Goal: Information Seeking & Learning: Learn about a topic

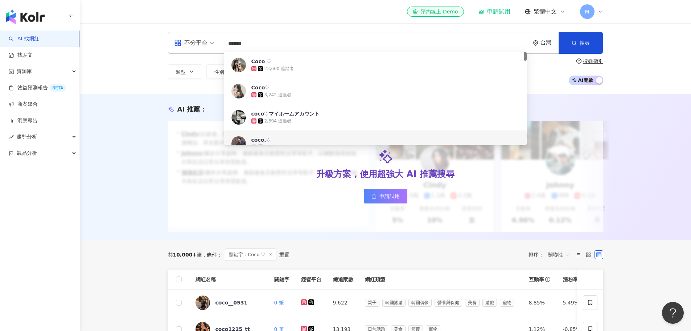
scroll to position [73, 0]
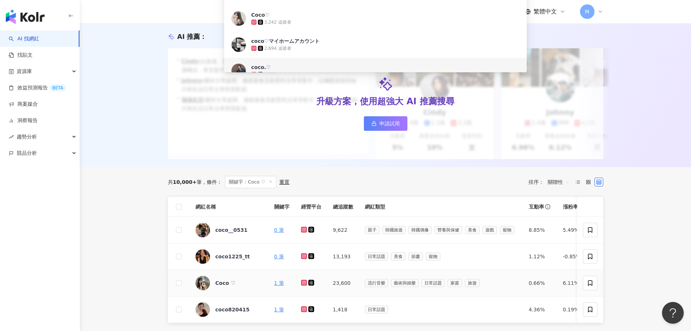
click at [304, 285] on icon at bounding box center [304, 282] width 6 height 6
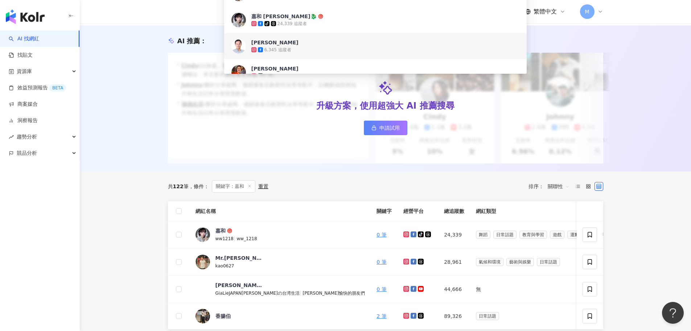
scroll to position [73, 0]
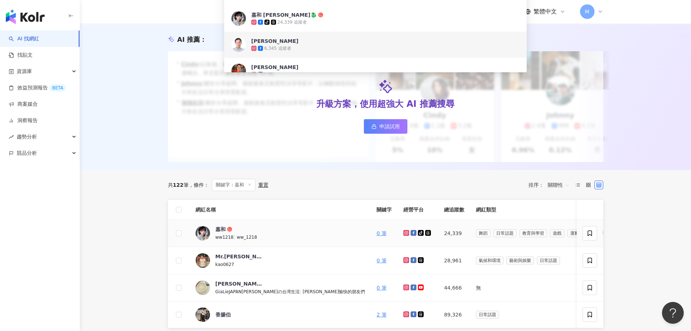
click at [404, 235] on icon at bounding box center [406, 232] width 5 height 4
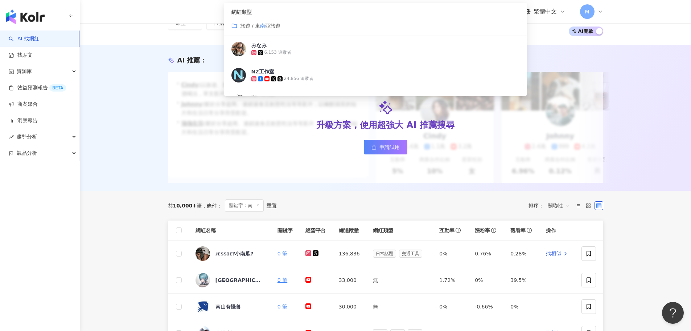
scroll to position [73, 0]
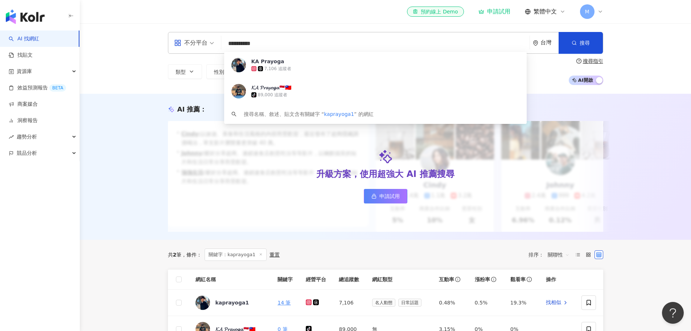
scroll to position [36, 0]
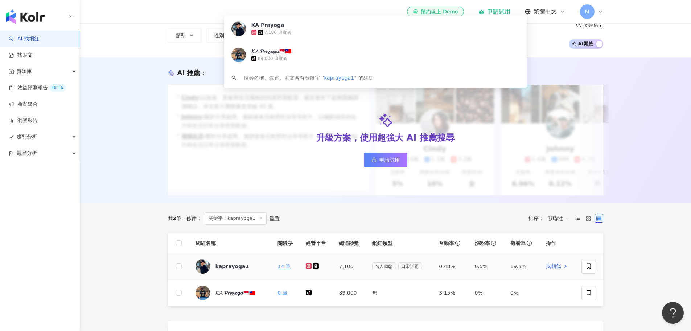
click at [310, 268] on icon at bounding box center [309, 265] width 5 height 4
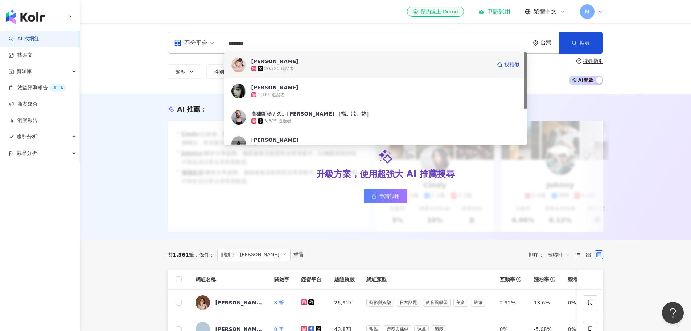
click at [291, 68] on div "20,720 追蹤者" at bounding box center [280, 69] width 30 height 6
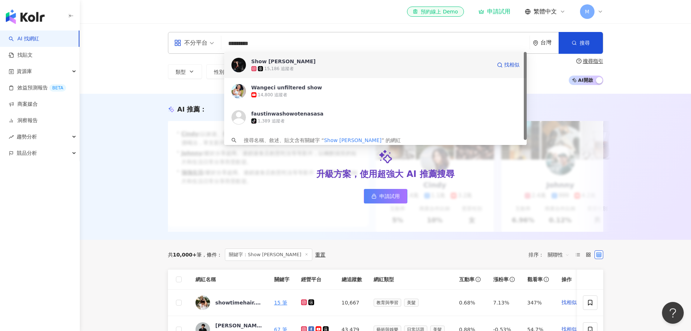
click at [296, 65] on div "15,186 追蹤者" at bounding box center [371, 68] width 240 height 7
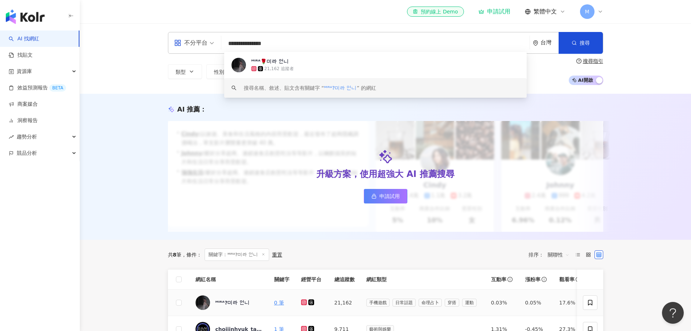
click at [304, 305] on icon at bounding box center [304, 302] width 6 height 6
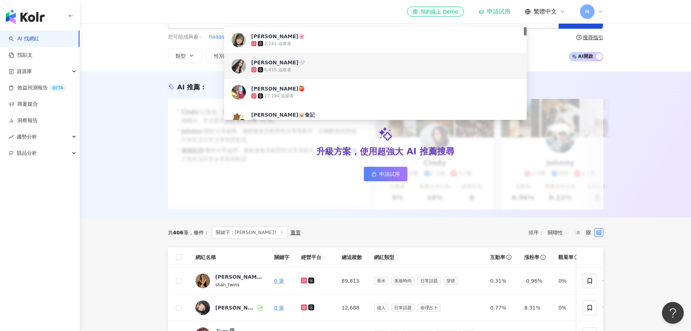
scroll to position [36, 0]
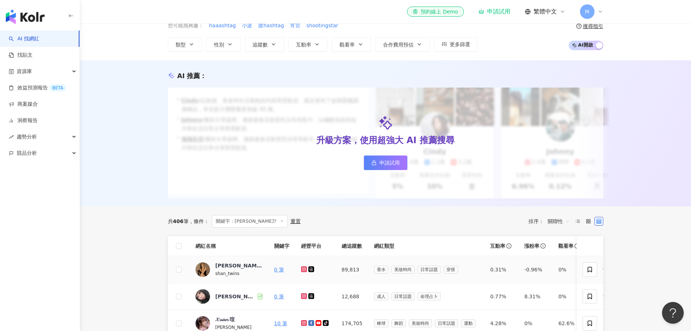
click at [306, 272] on icon at bounding box center [304, 269] width 6 height 6
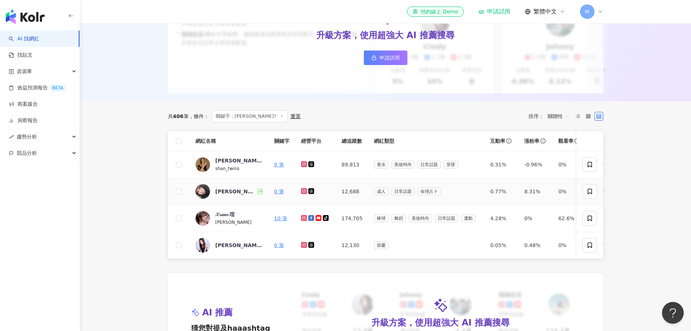
scroll to position [145, 0]
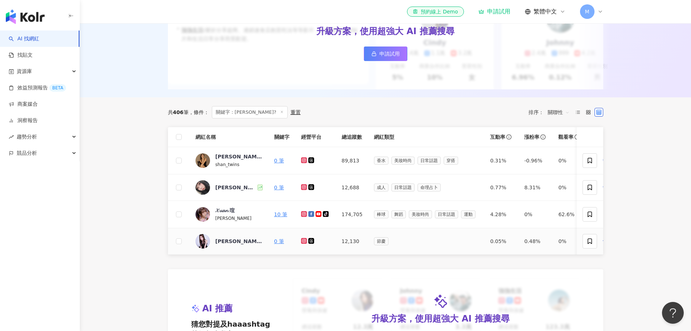
click at [304, 243] on icon at bounding box center [304, 240] width 5 height 4
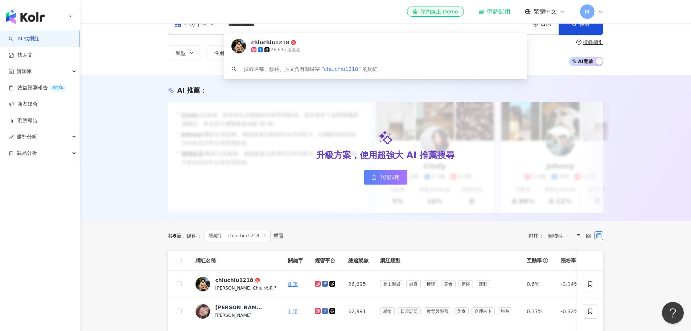
scroll to position [36, 0]
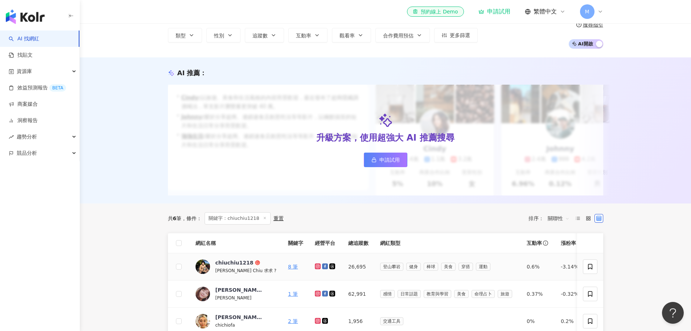
click at [316, 268] on icon at bounding box center [318, 266] width 5 height 4
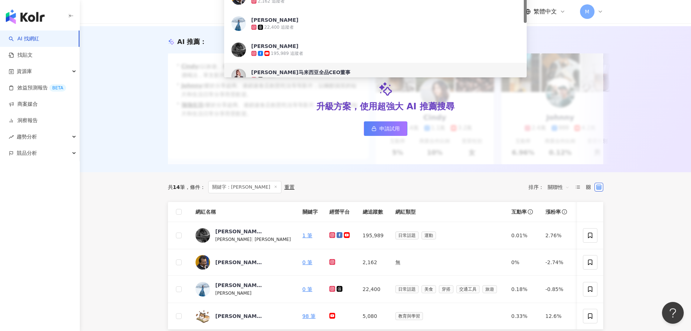
scroll to position [73, 0]
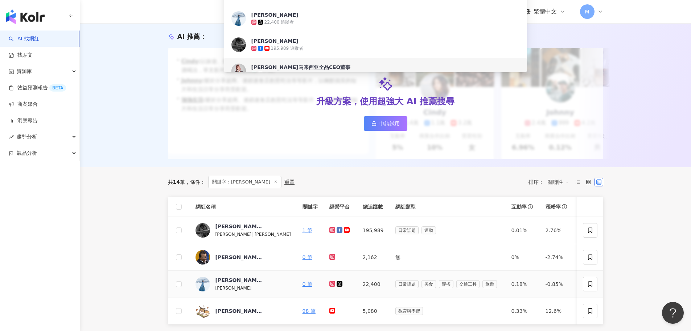
click at [332, 284] on icon at bounding box center [332, 283] width 1 height 1
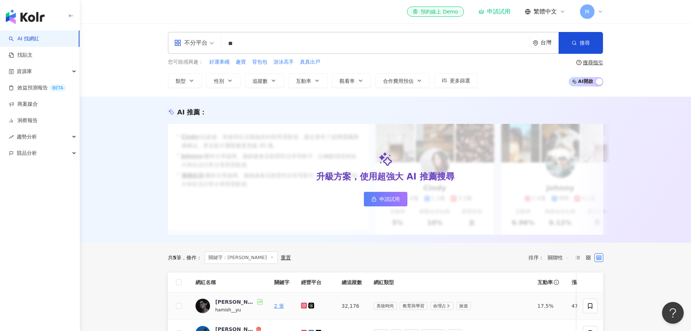
click at [303, 307] on icon at bounding box center [304, 305] width 5 height 4
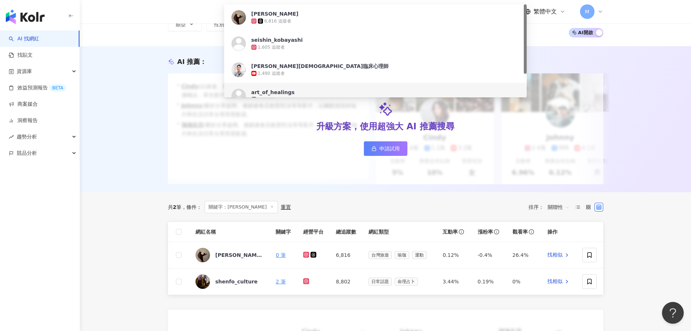
scroll to position [73, 0]
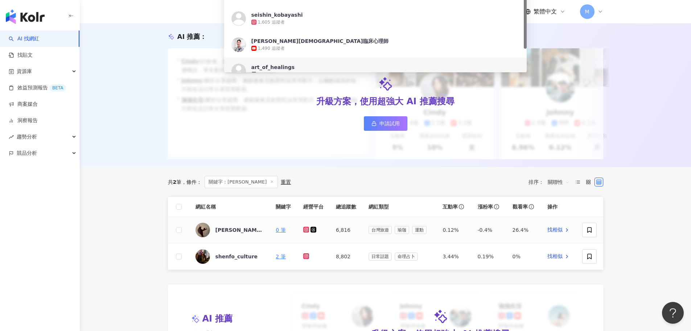
click at [305, 232] on icon at bounding box center [306, 229] width 6 height 6
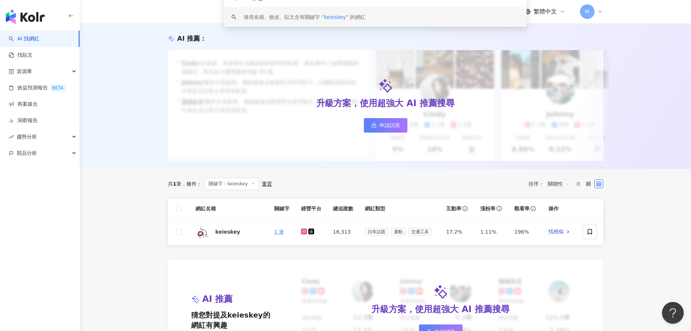
scroll to position [73, 0]
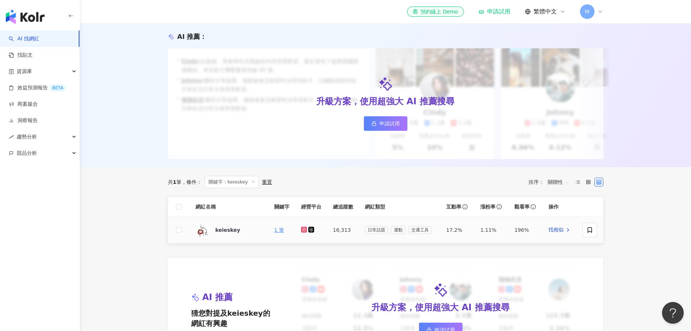
click at [302, 232] on icon at bounding box center [304, 229] width 6 height 6
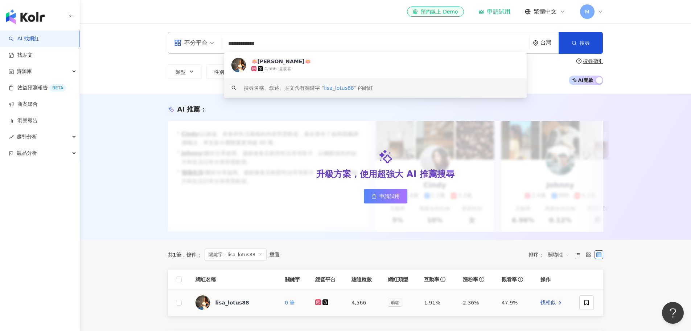
click at [318, 303] on icon at bounding box center [318, 301] width 3 height 3
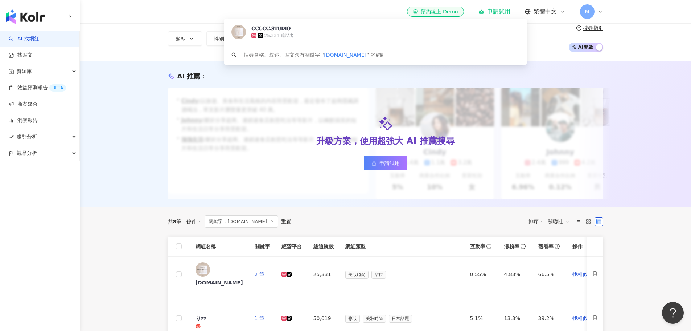
scroll to position [36, 0]
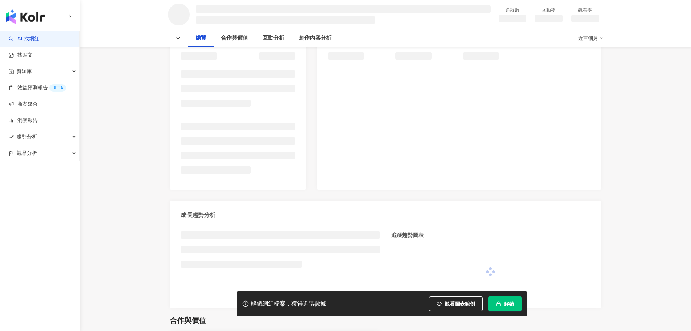
scroll to position [109, 0]
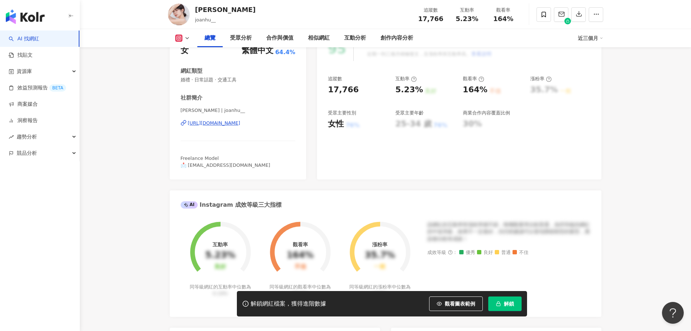
click at [214, 123] on div "[URL][DOMAIN_NAME]" at bounding box center [214, 123] width 53 height 7
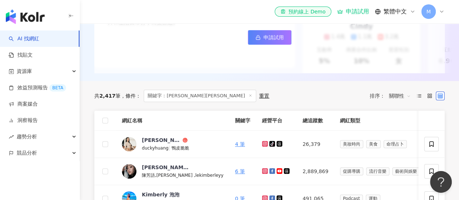
scroll to position [218, 0]
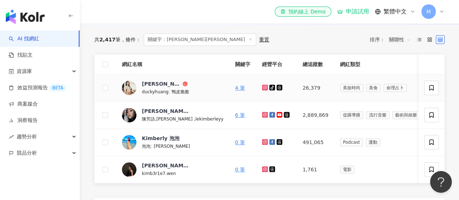
click at [262, 90] on icon at bounding box center [265, 88] width 6 height 6
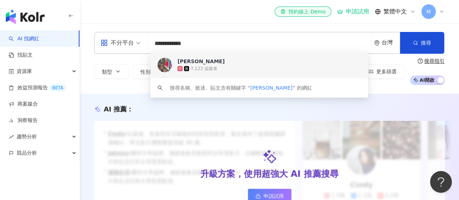
click at [212, 58] on span "Melanie Tsai" at bounding box center [297, 61] width 240 height 7
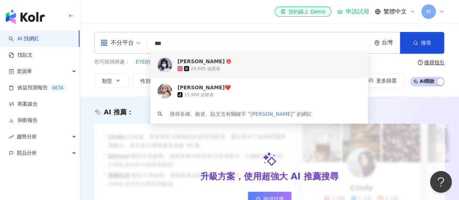
scroll to position [181, 0]
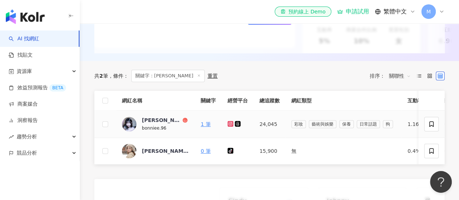
click at [230, 127] on g at bounding box center [231, 124] width 6 height 6
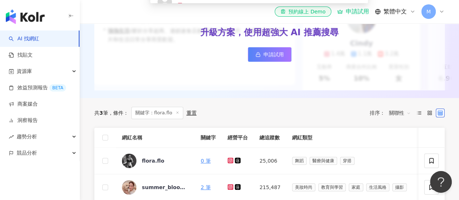
scroll to position [218, 0]
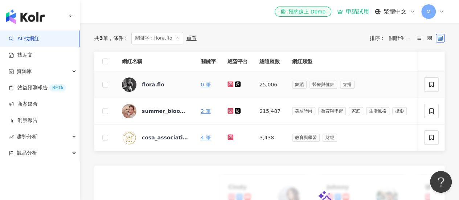
click at [232, 87] on icon at bounding box center [231, 84] width 6 height 6
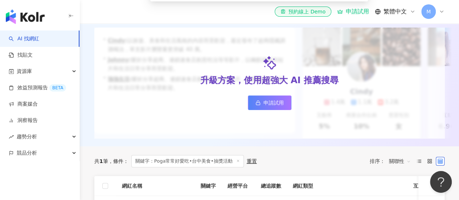
scroll to position [109, 0]
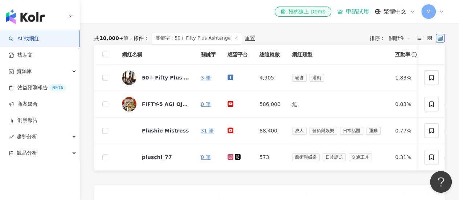
scroll to position [218, 0]
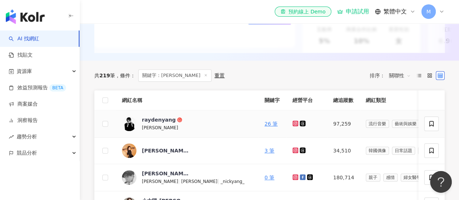
scroll to position [181, 0]
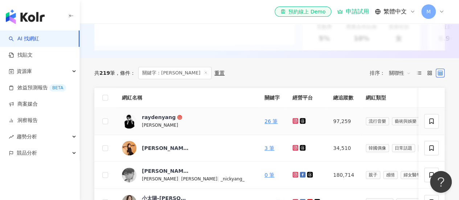
click at [292, 124] on icon at bounding box center [295, 121] width 6 height 6
click at [292, 151] on g at bounding box center [295, 148] width 6 height 6
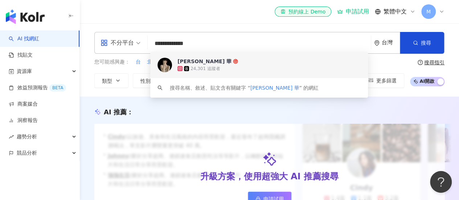
click at [217, 64] on span "Hua J Huang 華" at bounding box center [297, 61] width 240 height 7
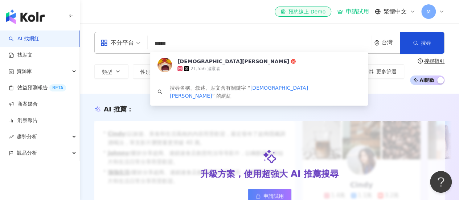
scroll to position [109, 0]
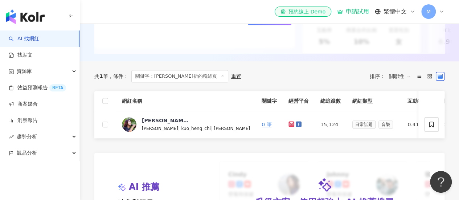
scroll to position [181, 0]
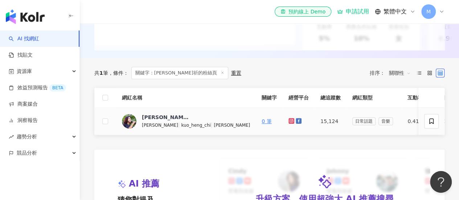
click at [288, 124] on icon at bounding box center [291, 121] width 6 height 6
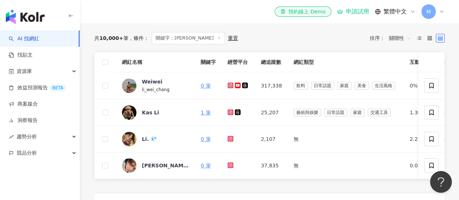
scroll to position [218, 0]
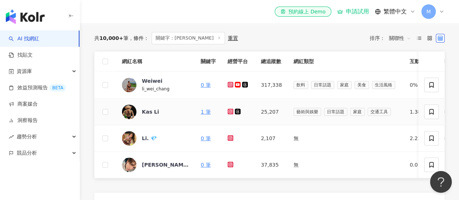
click at [230, 114] on icon at bounding box center [230, 111] width 5 height 4
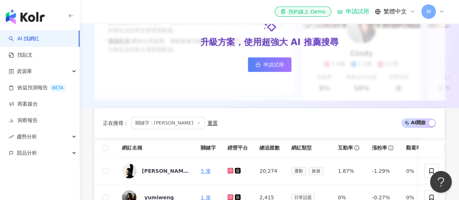
scroll to position [181, 0]
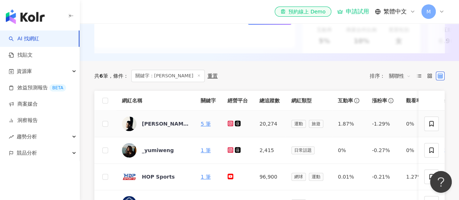
click at [234, 127] on link at bounding box center [231, 124] width 7 height 6
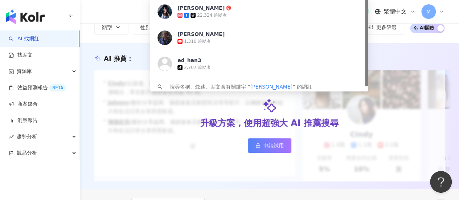
scroll to position [218, 0]
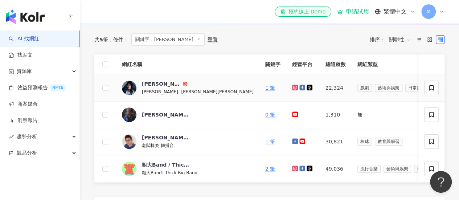
click at [293, 90] on icon at bounding box center [295, 87] width 5 height 4
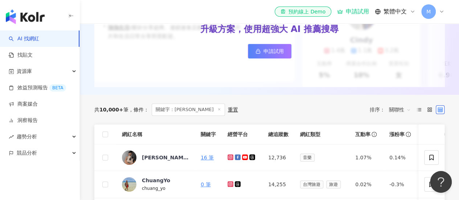
scroll to position [145, 0]
click at [231, 158] on icon at bounding box center [230, 156] width 3 height 3
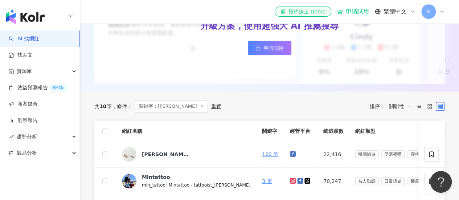
scroll to position [218, 0]
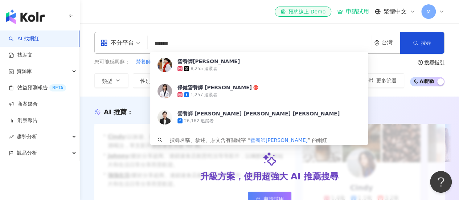
scroll to position [181, 0]
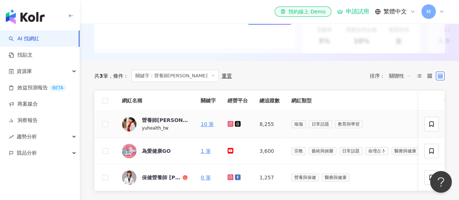
click at [230, 124] on icon at bounding box center [230, 123] width 1 height 1
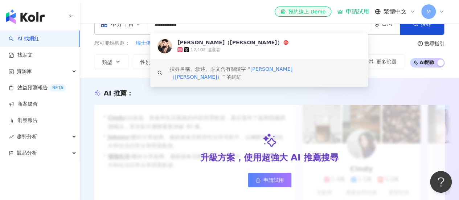
scroll to position [181, 0]
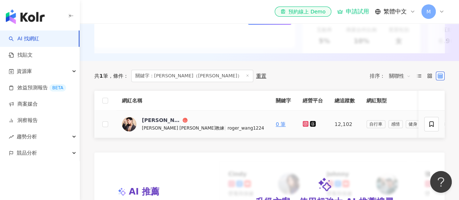
click at [303, 127] on icon at bounding box center [306, 124] width 6 height 6
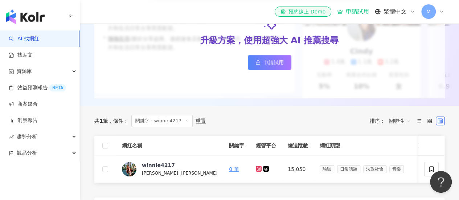
scroll to position [145, 0]
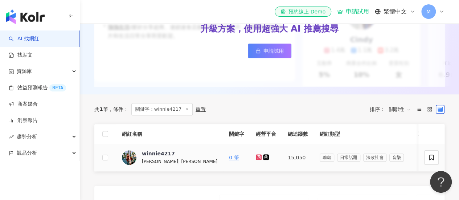
click at [257, 159] on icon at bounding box center [259, 157] width 5 height 4
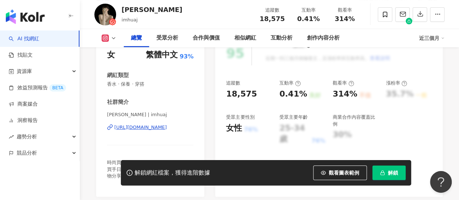
scroll to position [109, 0]
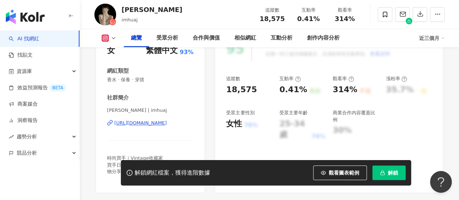
click at [156, 123] on div "[URL][DOMAIN_NAME]" at bounding box center [140, 123] width 53 height 7
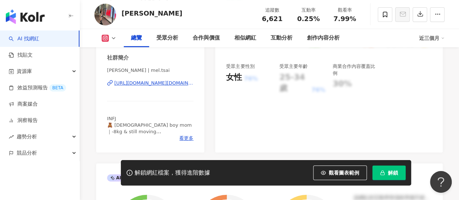
scroll to position [145, 0]
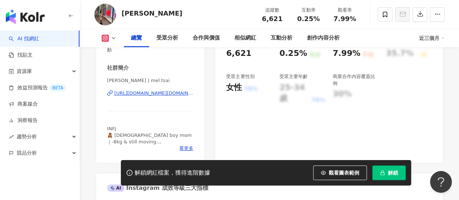
click at [156, 95] on div "[URL][DOMAIN_NAME][DOMAIN_NAME]" at bounding box center [153, 93] width 79 height 7
